Goal: Task Accomplishment & Management: Complete application form

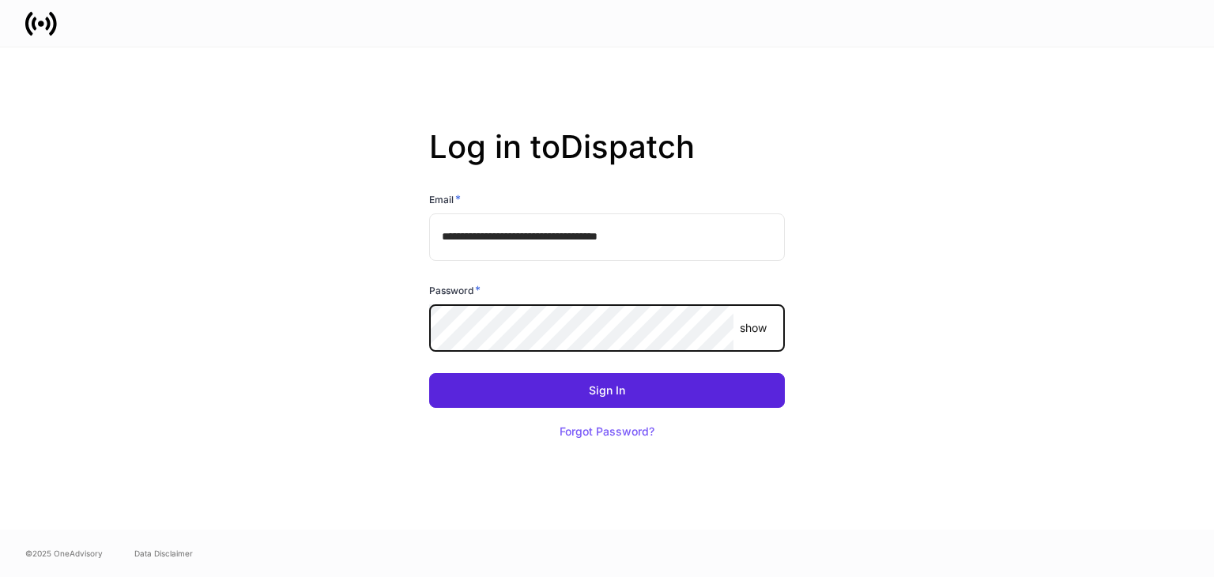
click at [429, 373] on button "Sign In" at bounding box center [607, 390] width 356 height 35
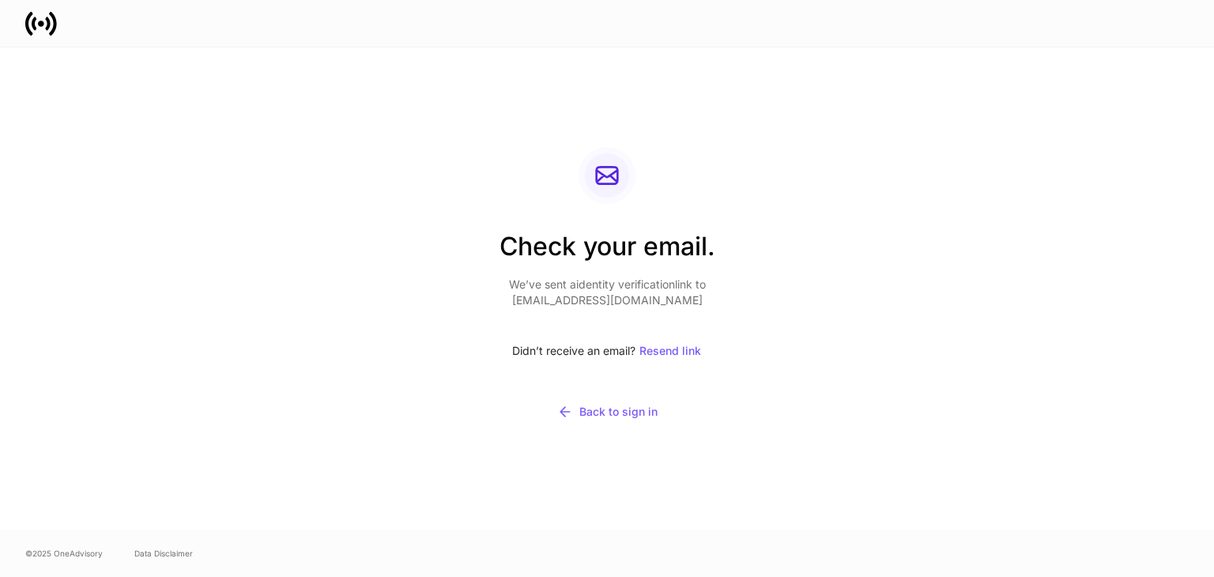
click at [624, 319] on div "Check your email. We’ve sent a identity verification link to [EMAIL_ADDRESS][DO…" at bounding box center [608, 288] width 216 height 283
click at [591, 325] on div "Check your email. We’ve sent a identity verification link to [EMAIL_ADDRESS][DO…" at bounding box center [608, 288] width 216 height 283
click at [563, 337] on div "Didn’t receive an email? Resend link" at bounding box center [608, 351] width 216 height 35
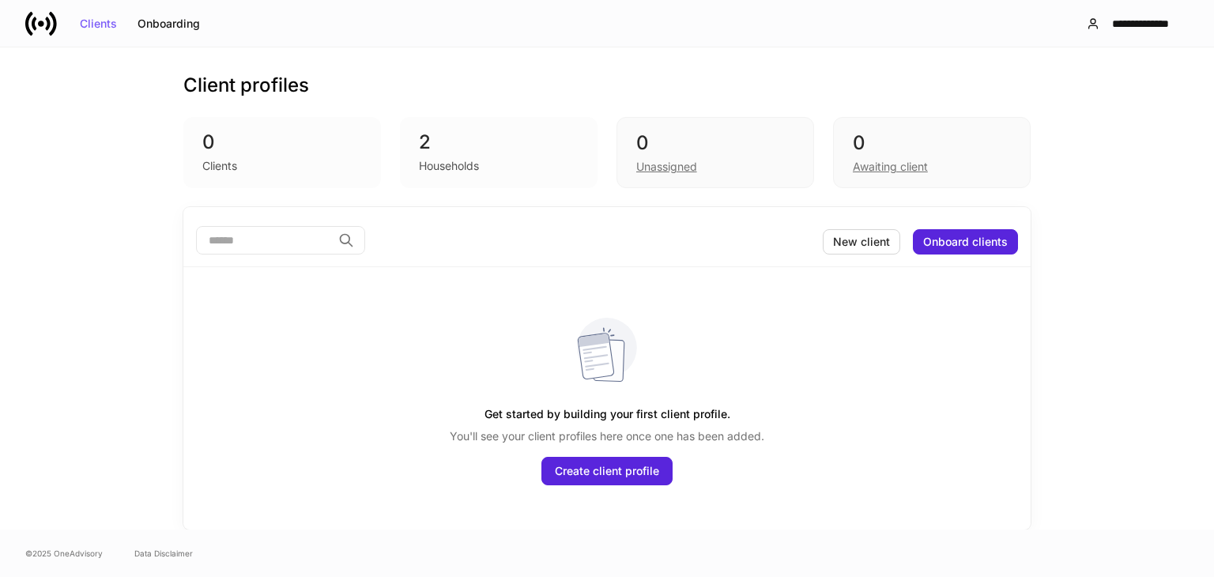
click at [765, 309] on div "Get started by building your first client profile. You'll see your client profi…" at bounding box center [607, 385] width 822 height 237
click at [852, 247] on button "New client" at bounding box center [861, 241] width 77 height 25
click at [471, 158] on div "Households" at bounding box center [449, 166] width 60 height 16
